Goal: Transaction & Acquisition: Subscribe to service/newsletter

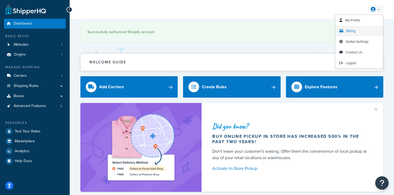
click at [350, 30] on span "Billing" at bounding box center [350, 30] width 9 height 5
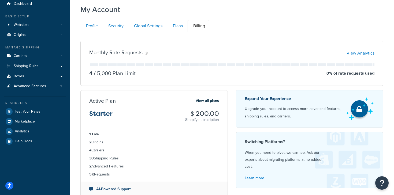
scroll to position [35, 0]
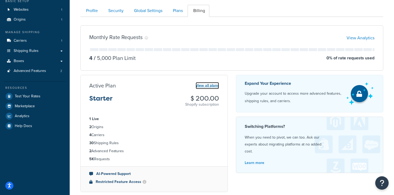
click at [207, 86] on link "View all plans" at bounding box center [207, 85] width 23 height 7
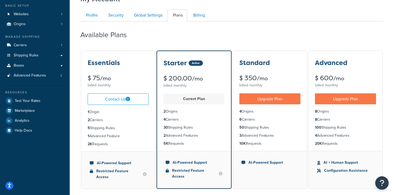
scroll to position [46, 0]
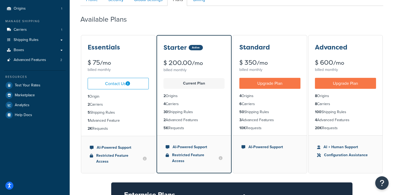
click at [118, 72] on div "billed monthly" at bounding box center [118, 70] width 61 height 8
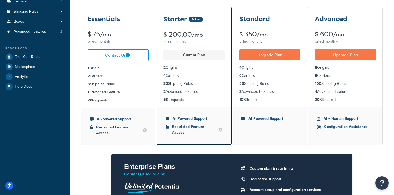
scroll to position [76, 0]
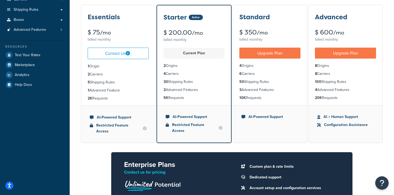
click at [115, 84] on li "5 Shipping Rules" at bounding box center [118, 83] width 61 height 6
click at [111, 54] on link "Contact Us" at bounding box center [118, 54] width 61 height 12
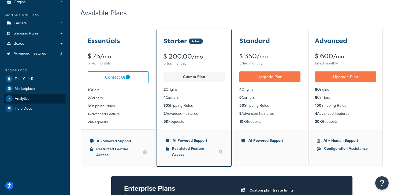
scroll to position [35, 0]
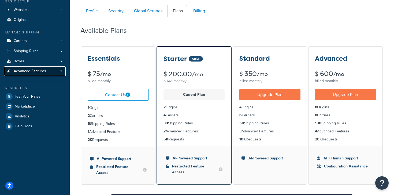
click at [40, 73] on span "Advanced Features" at bounding box center [30, 71] width 32 height 5
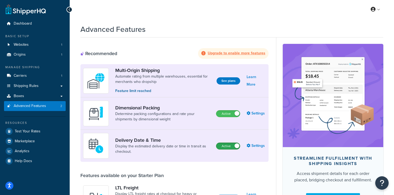
click at [219, 144] on label "Active" at bounding box center [228, 146] width 24 height 6
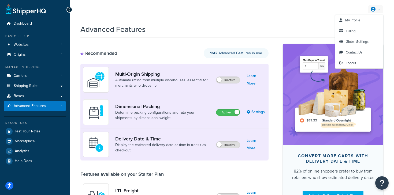
click at [380, 9] on link at bounding box center [375, 9] width 15 height 8
click at [353, 32] on span "Billing" at bounding box center [350, 30] width 9 height 5
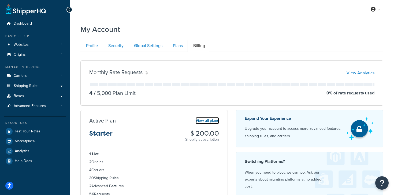
click at [208, 119] on link "View all plans" at bounding box center [207, 120] width 23 height 7
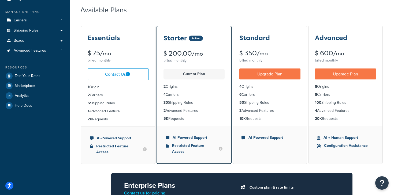
scroll to position [70, 0]
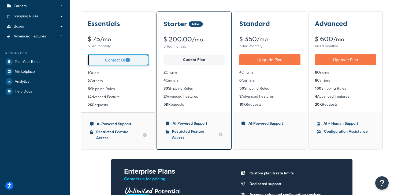
click at [109, 60] on link "Contact Us" at bounding box center [118, 60] width 61 height 12
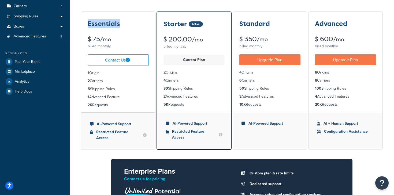
drag, startPoint x: 87, startPoint y: 24, endPoint x: 125, endPoint y: 23, distance: 38.9
click at [125, 23] on div "Essentials $ 75 /mo billed monthly" at bounding box center [118, 31] width 74 height 38
copy h3 "Essentials"
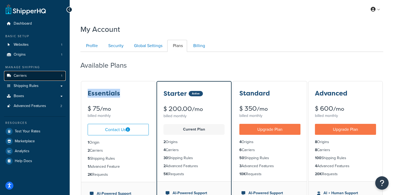
click at [21, 72] on link "Carriers 1" at bounding box center [35, 76] width 62 height 10
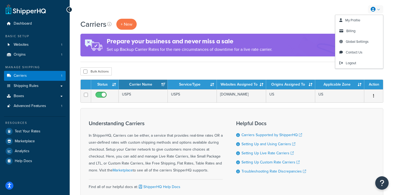
click at [377, 9] on link at bounding box center [375, 9] width 15 height 8
click at [353, 20] on span "My Profile" at bounding box center [352, 20] width 15 height 5
click at [350, 32] on span "Billing" at bounding box center [350, 30] width 9 height 5
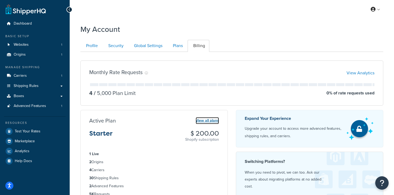
click at [205, 120] on link "View all plans" at bounding box center [207, 120] width 23 height 7
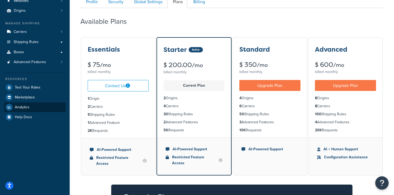
scroll to position [40, 0]
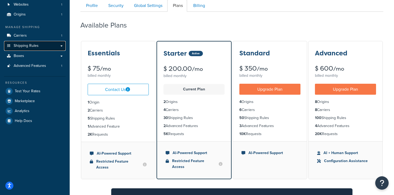
click at [29, 44] on span "Shipping Rules" at bounding box center [26, 46] width 25 height 5
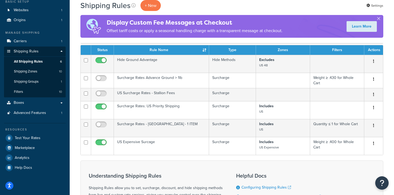
scroll to position [24, 0]
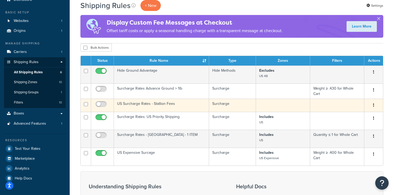
click at [375, 103] on button "button" at bounding box center [374, 105] width 8 height 9
click at [350, 138] on link "Delete" at bounding box center [356, 137] width 42 height 11
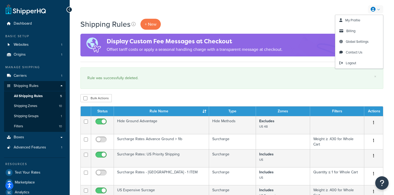
click at [377, 10] on link at bounding box center [375, 9] width 15 height 8
click at [350, 30] on span "Billing" at bounding box center [350, 30] width 9 height 5
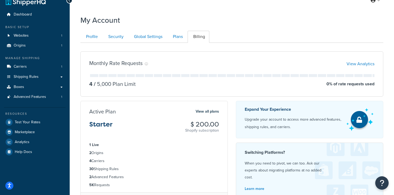
scroll to position [12, 0]
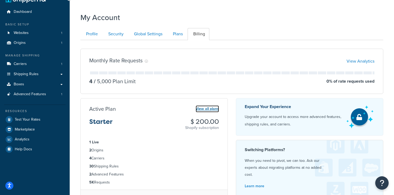
click at [204, 109] on link "View all plans" at bounding box center [207, 109] width 23 height 7
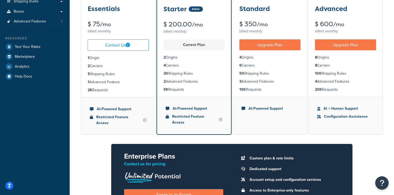
scroll to position [82, 0]
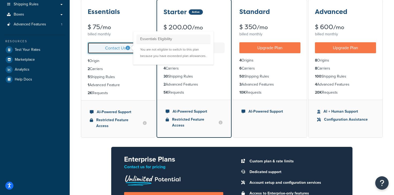
click at [127, 48] on icon at bounding box center [128, 48] width 4 height 4
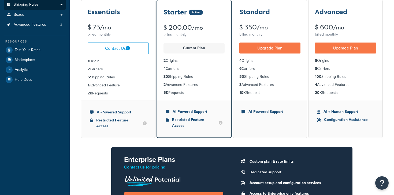
scroll to position [82, 0]
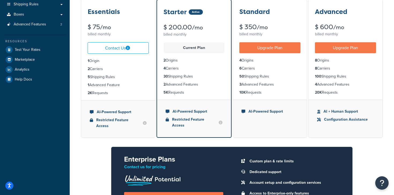
click at [79, 74] on div "My Account Contact Us Send Us A Message Contact Information Name * Email * Comp…" at bounding box center [232, 112] width 324 height 344
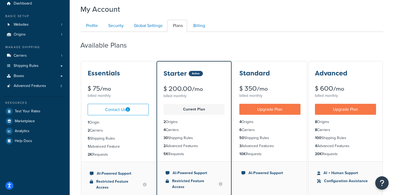
scroll to position [0, 0]
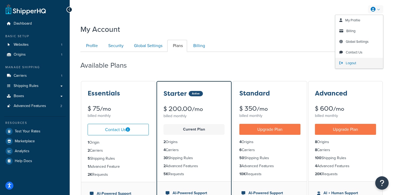
click at [353, 64] on span "Logout" at bounding box center [351, 63] width 10 height 5
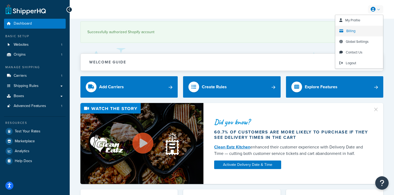
click at [353, 30] on span "Billing" at bounding box center [350, 30] width 9 height 5
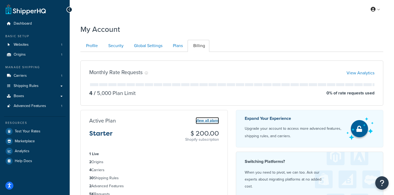
click at [204, 119] on link "View all plans" at bounding box center [207, 120] width 23 height 7
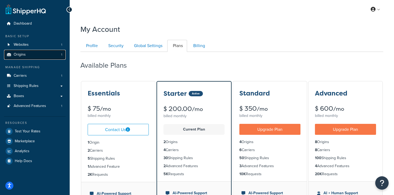
click at [21, 54] on span "Origins" at bounding box center [20, 55] width 12 height 5
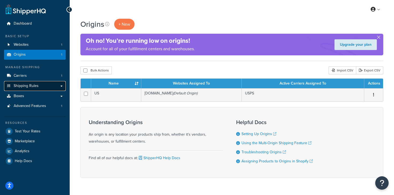
click at [62, 87] on link "Shipping Rules" at bounding box center [35, 86] width 62 height 10
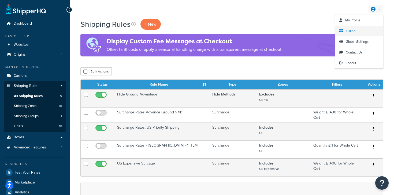
click at [351, 32] on span "Billing" at bounding box center [350, 30] width 9 height 5
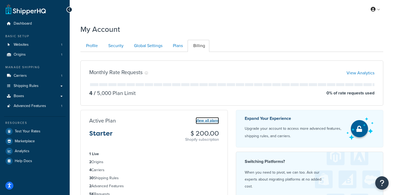
click at [212, 120] on link "View all plans" at bounding box center [207, 120] width 23 height 7
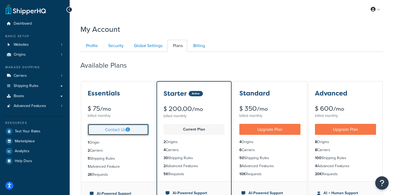
click at [118, 130] on link "Contact Us" at bounding box center [118, 130] width 61 height 12
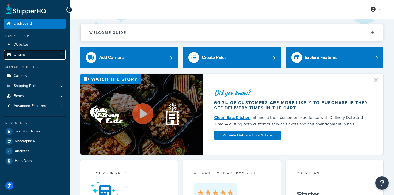
click at [58, 53] on link "Origins 1" at bounding box center [35, 55] width 62 height 10
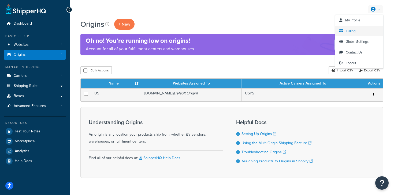
click at [348, 31] on span "Billing" at bounding box center [350, 30] width 9 height 5
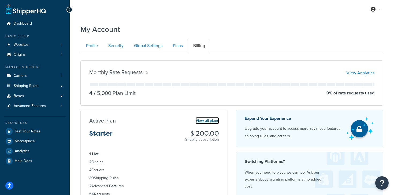
click at [207, 122] on link "View all plans" at bounding box center [207, 120] width 23 height 7
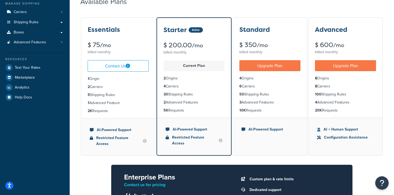
scroll to position [64, 0]
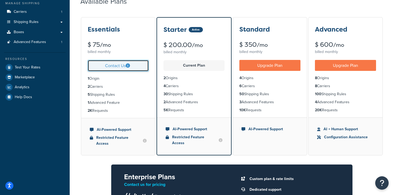
click at [119, 62] on link "Contact Us" at bounding box center [118, 66] width 61 height 12
